Goal: Information Seeking & Learning: Learn about a topic

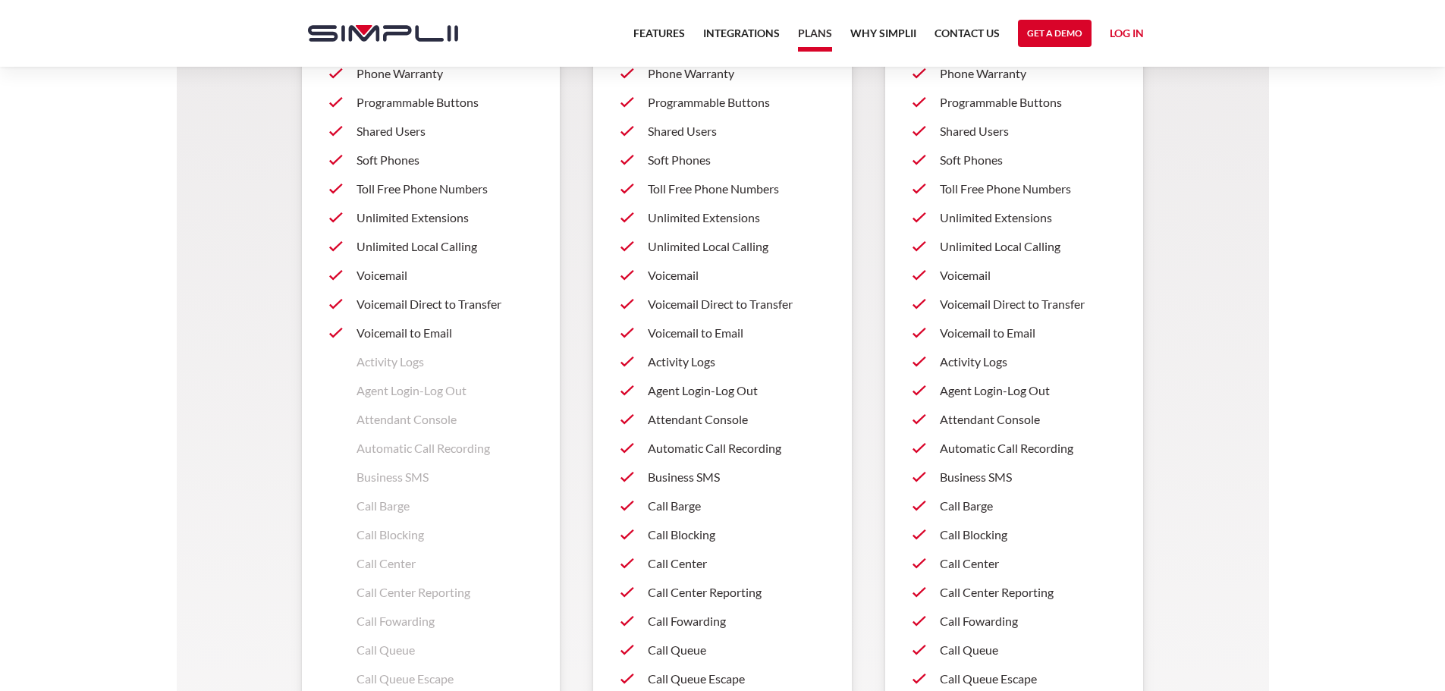
scroll to position [1062, 0]
click at [687, 561] on p "Call Center" at bounding box center [736, 560] width 177 height 18
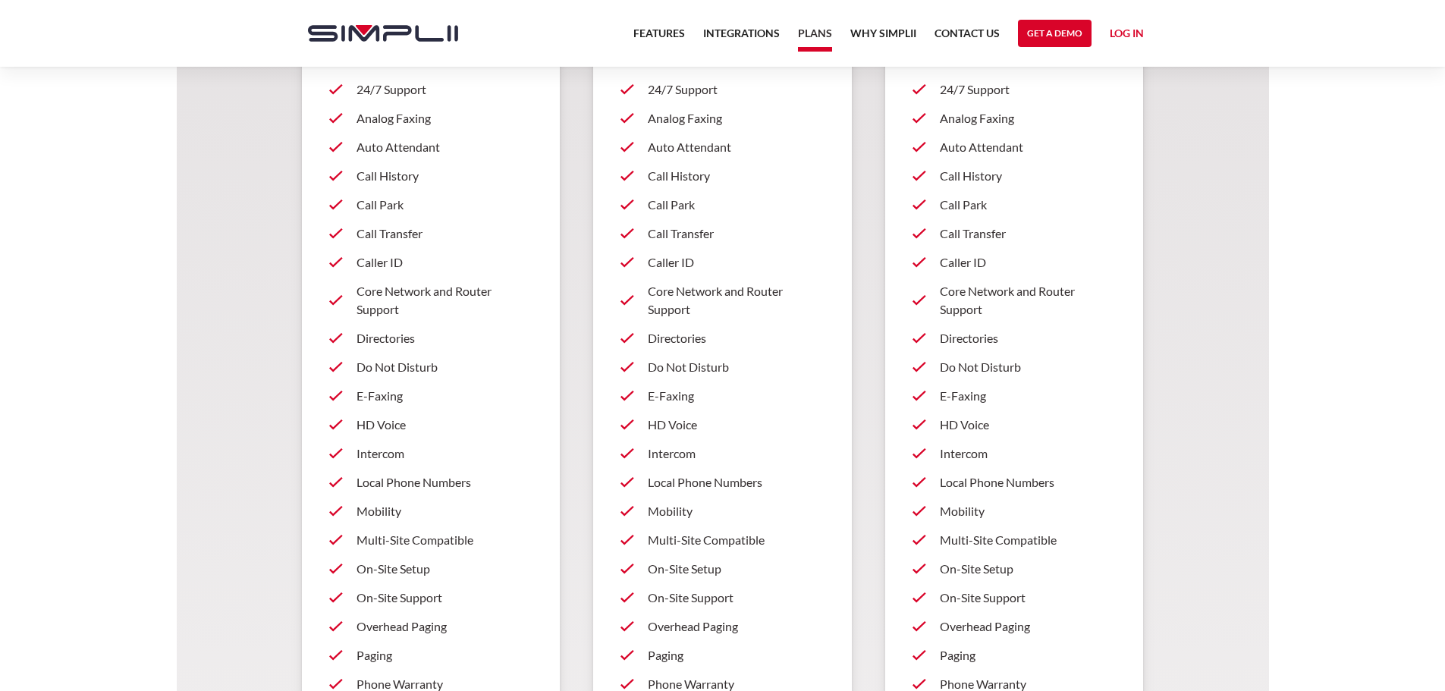
scroll to position [379, 0]
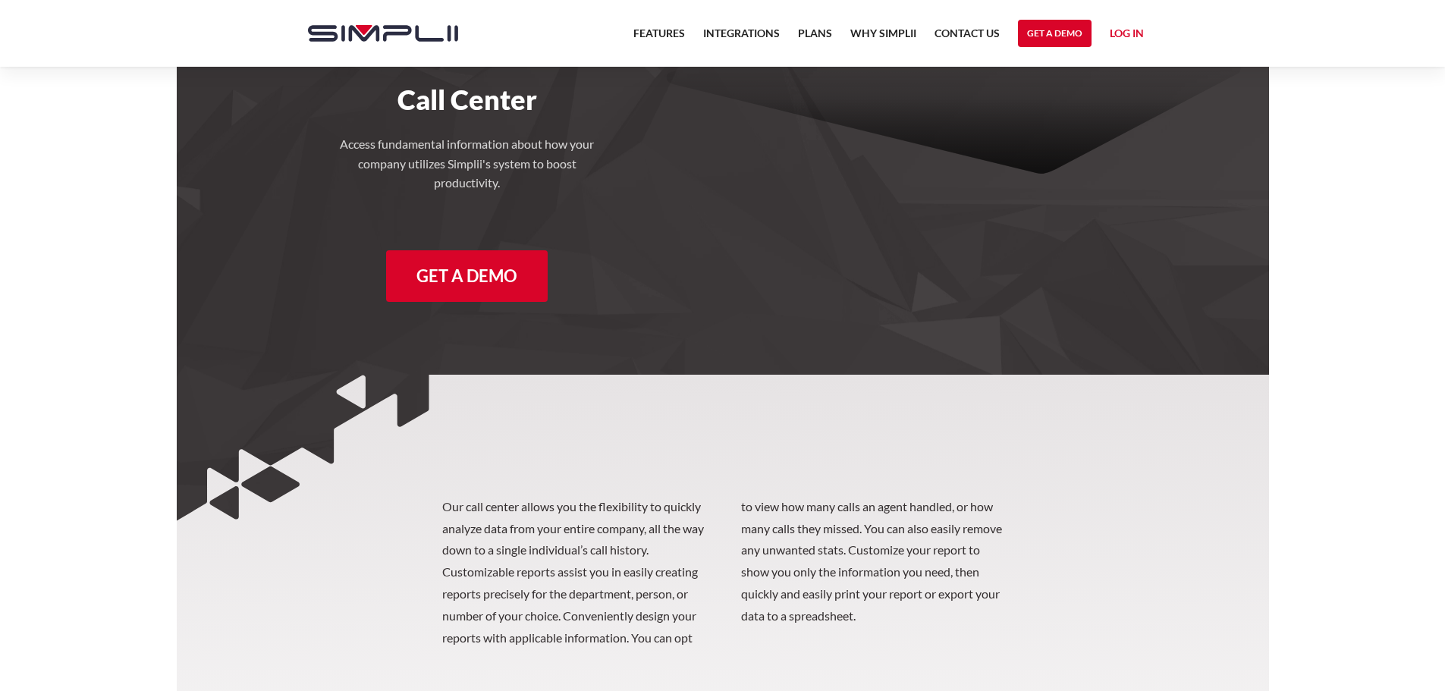
scroll to position [379, 0]
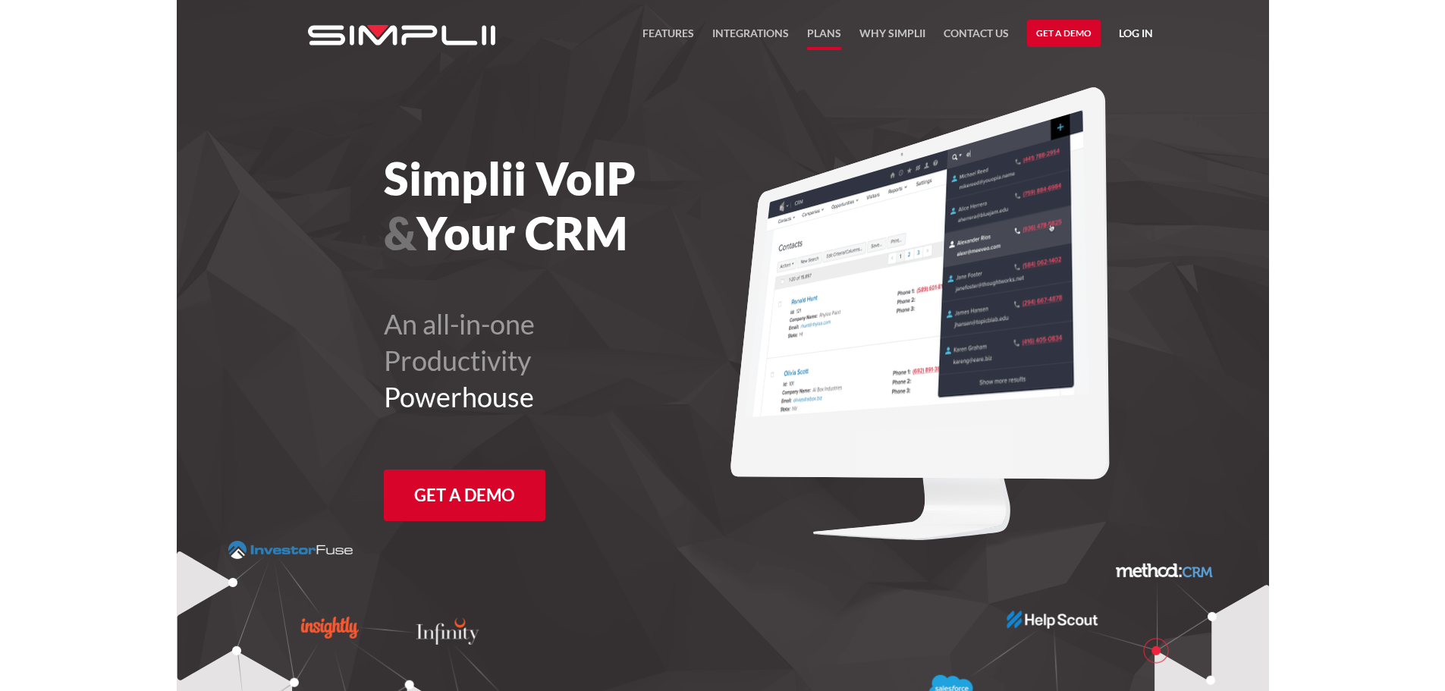
click at [830, 31] on link "Plans" at bounding box center [824, 37] width 34 height 26
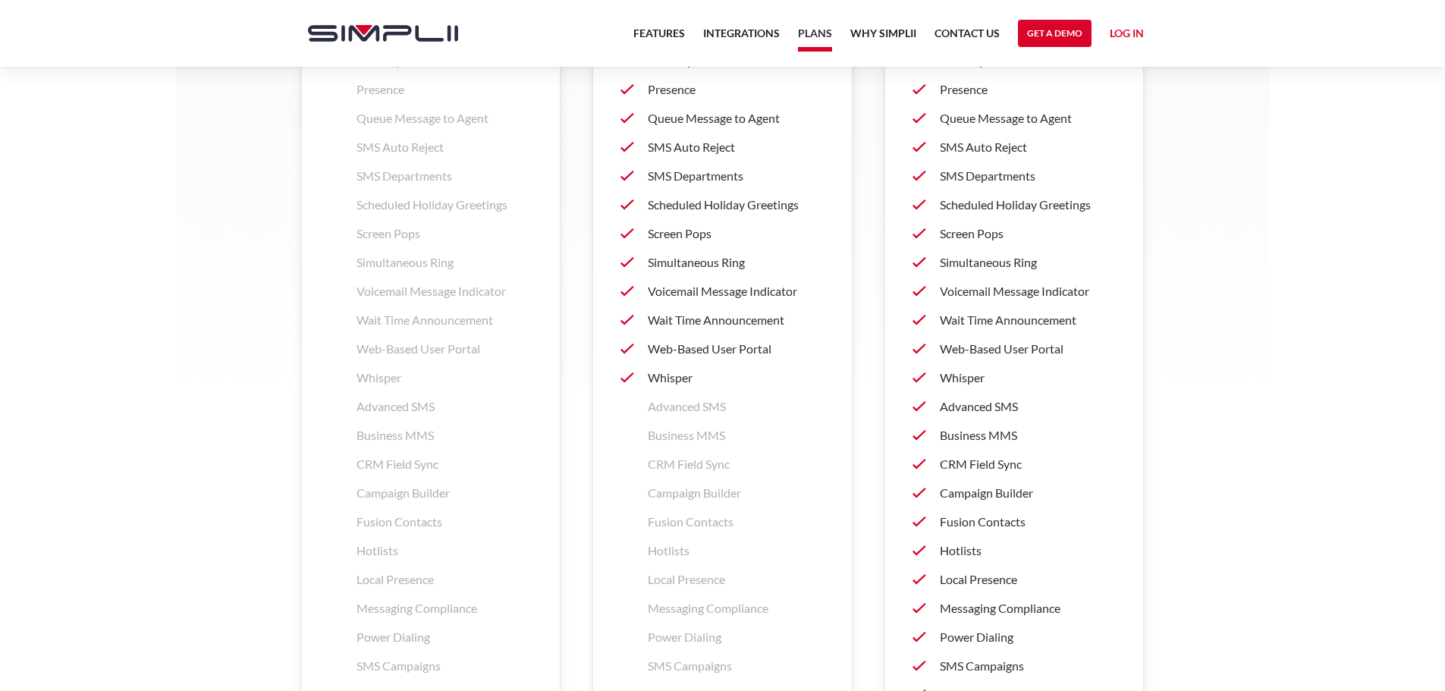
scroll to position [2124, 0]
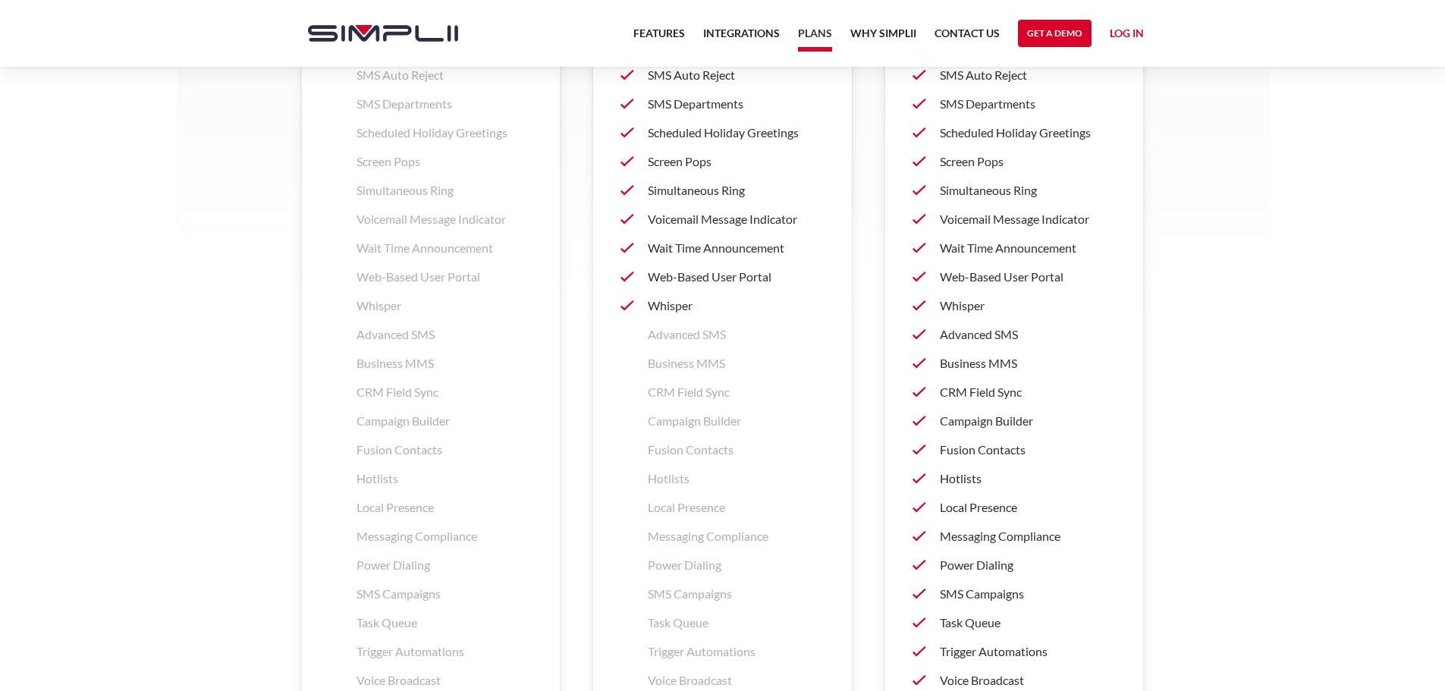
click at [1010, 390] on p "CRM Field Sync" at bounding box center [1028, 392] width 177 height 18
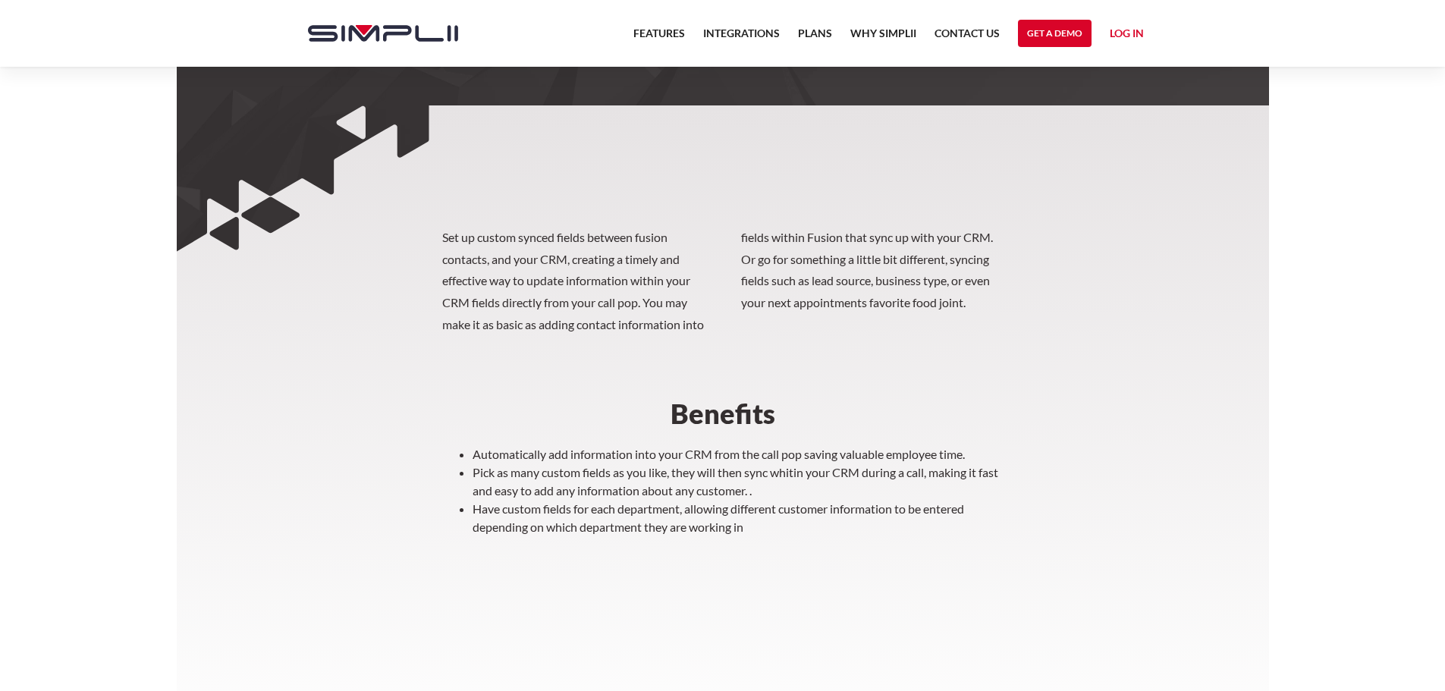
scroll to position [379, 0]
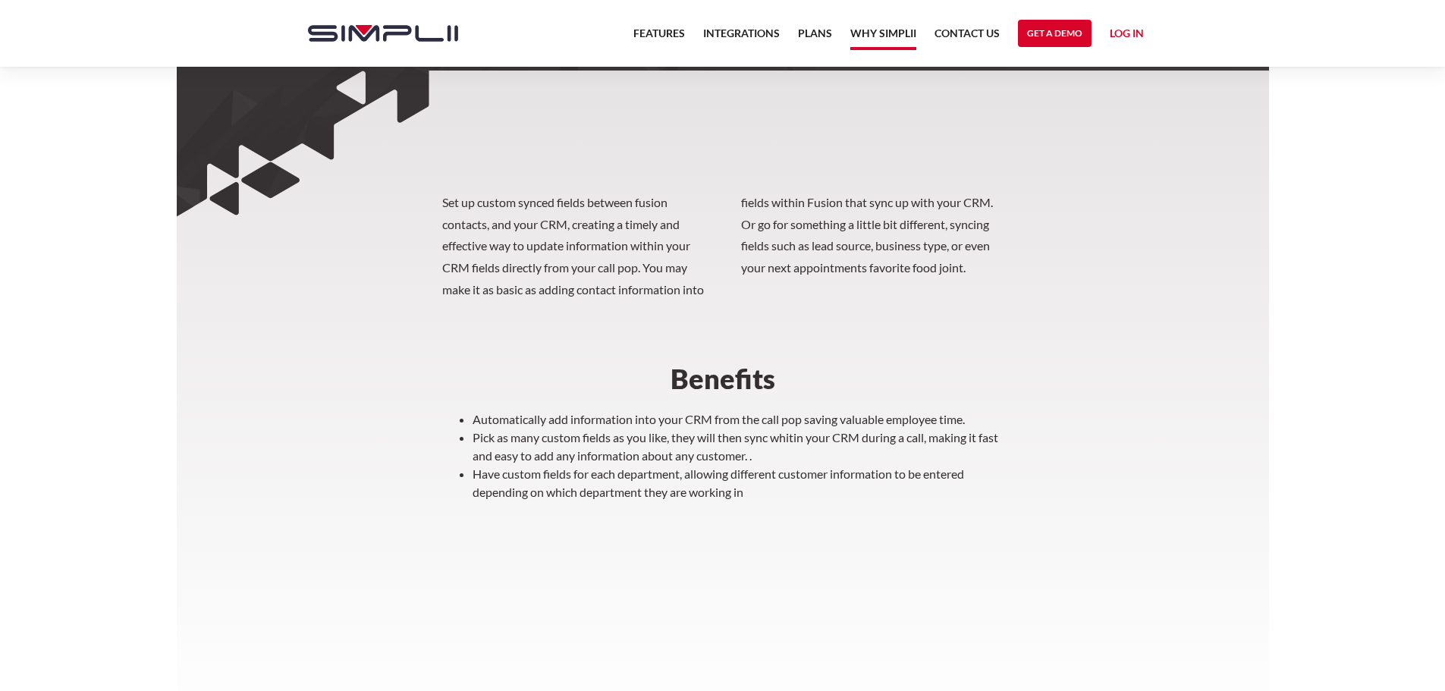
click at [900, 35] on link "Why Simplii" at bounding box center [883, 37] width 66 height 26
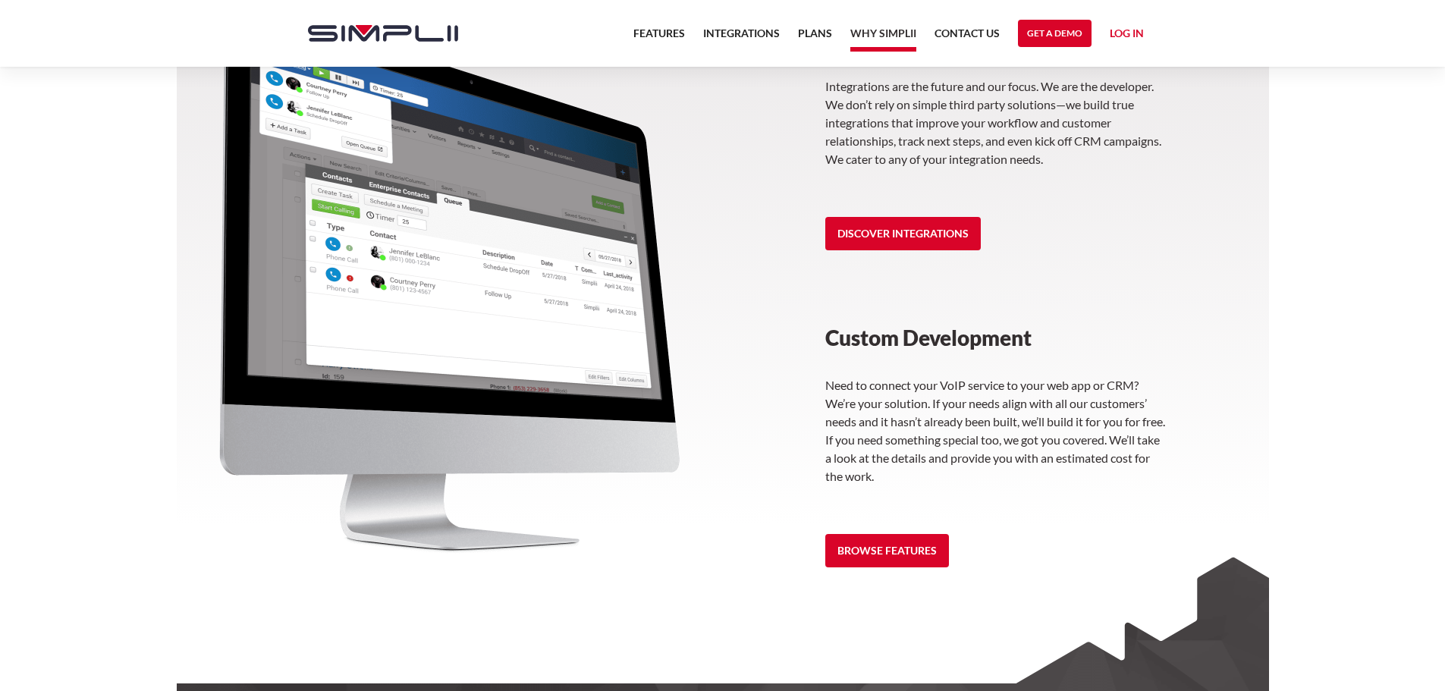
scroll to position [1896, 0]
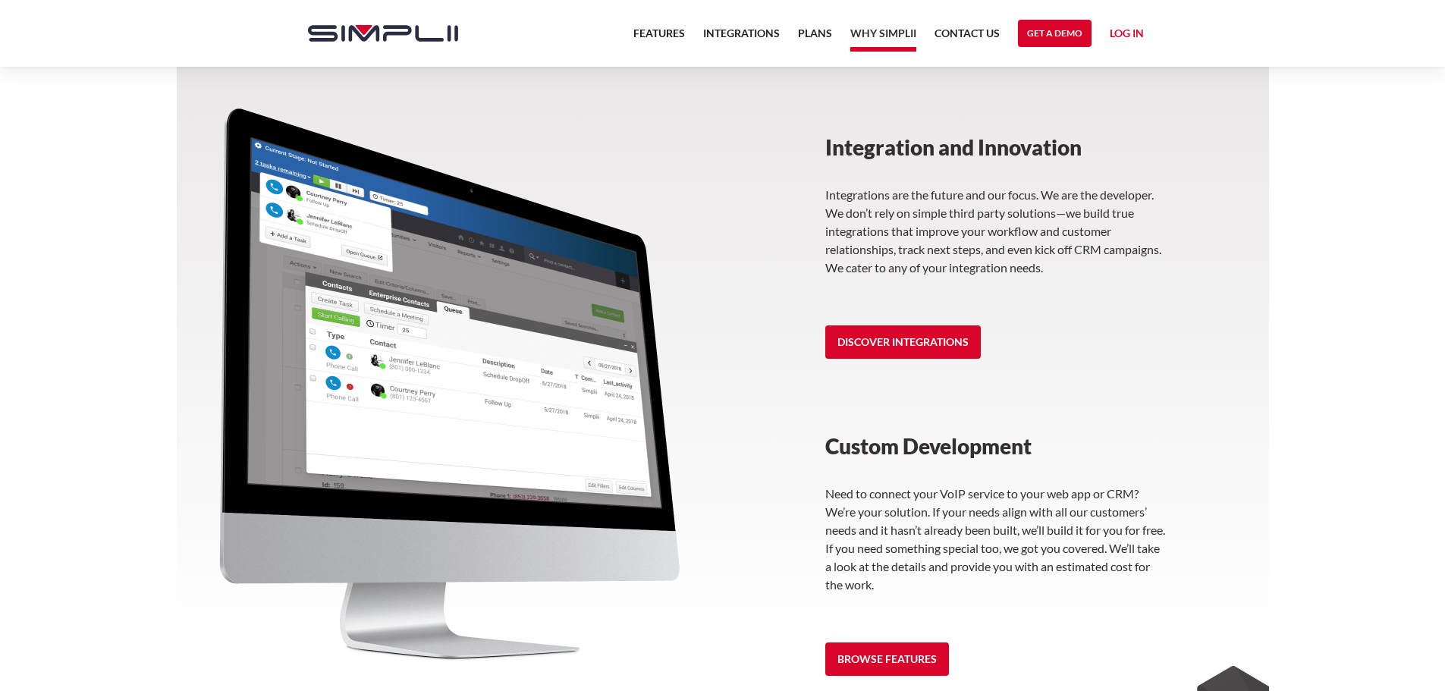
drag, startPoint x: 940, startPoint y: 341, endPoint x: 990, endPoint y: 341, distance: 50.1
click at [940, 341] on link "Discover Integrations" at bounding box center [903, 341] width 156 height 33
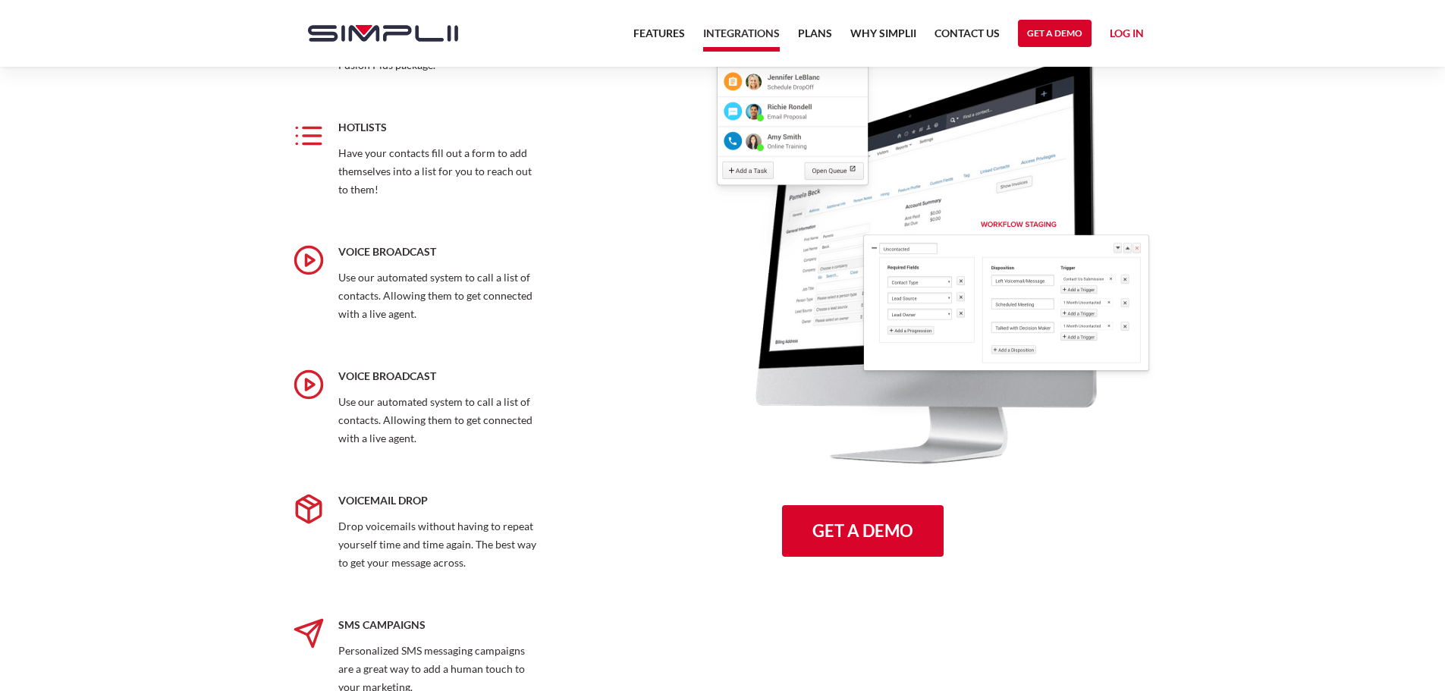
scroll to position [1896, 0]
